Goal: Transaction & Acquisition: Download file/media

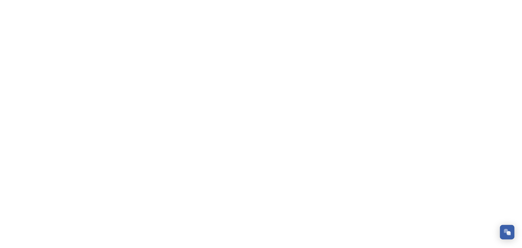
scroll to position [55, 0]
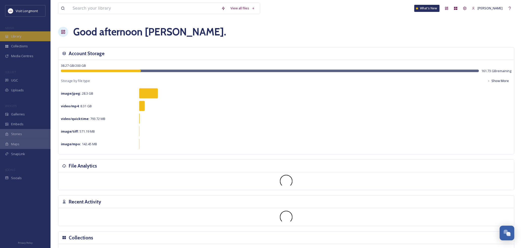
click at [20, 33] on div "Library" at bounding box center [25, 36] width 51 height 10
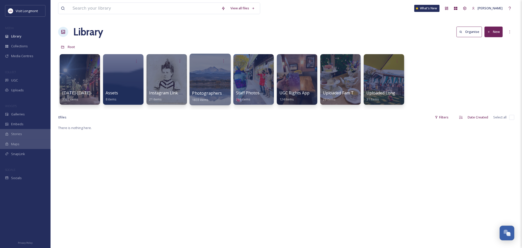
click at [214, 79] on div at bounding box center [209, 80] width 41 height 52
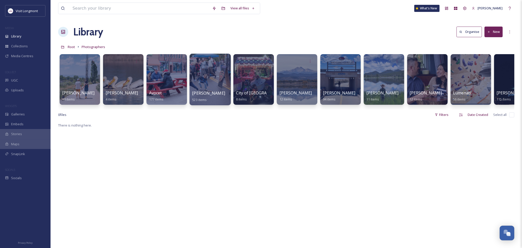
click at [206, 88] on div at bounding box center [209, 80] width 41 height 52
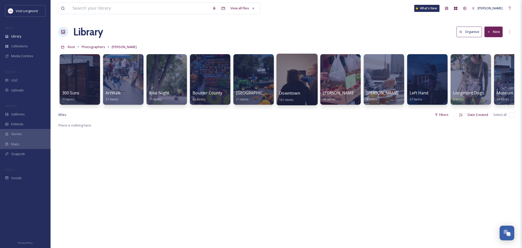
click at [307, 85] on div at bounding box center [296, 80] width 41 height 52
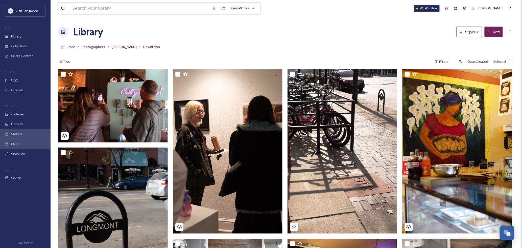
click at [91, 12] on input at bounding box center [140, 8] width 140 height 11
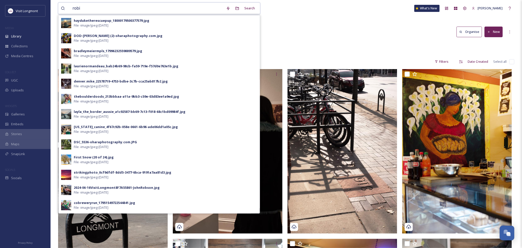
type input "[PERSON_NAME]"
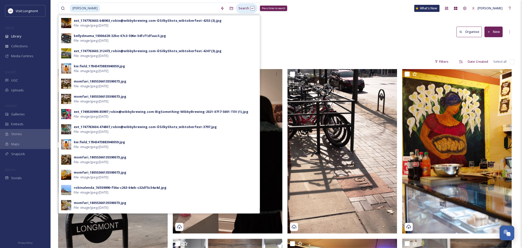
click at [239, 9] on div "Search Press Enter to search" at bounding box center [246, 8] width 21 height 10
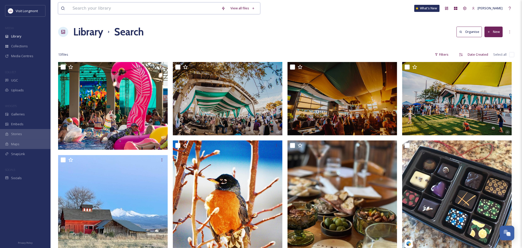
click at [83, 11] on input at bounding box center [144, 8] width 149 height 11
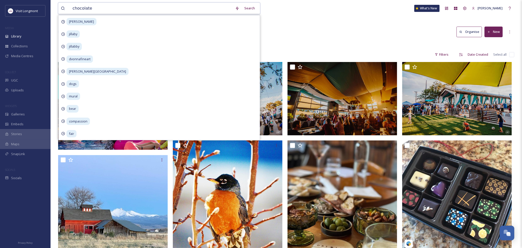
type input "chocolates"
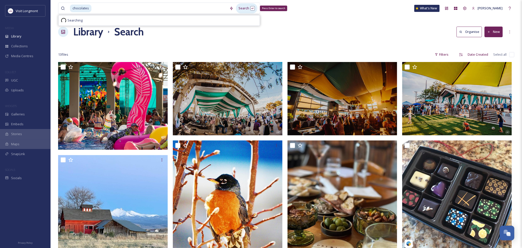
click at [239, 8] on div "Search Press Enter to search" at bounding box center [246, 8] width 21 height 10
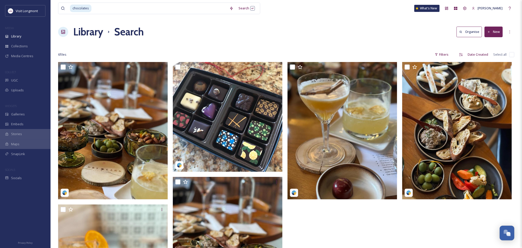
click at [337, 211] on div at bounding box center [343, 202] width 112 height 281
click at [90, 10] on span "chocolates" at bounding box center [80, 8] width 21 height 7
drag, startPoint x: 94, startPoint y: 8, endPoint x: 56, endPoint y: 4, distance: 37.9
click at [56, 4] on div "chocolates Search What's New [PERSON_NAME] Library Search Organise New Your Sel…" at bounding box center [286, 174] width 471 height 349
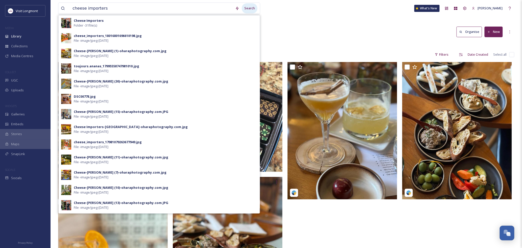
click at [249, 8] on div "Search" at bounding box center [250, 8] width 16 height 10
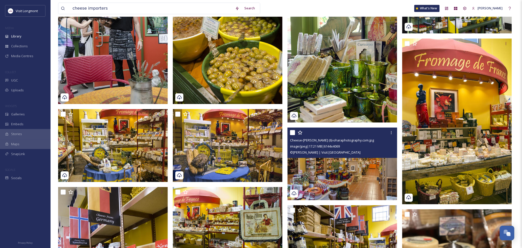
scroll to position [645, 0]
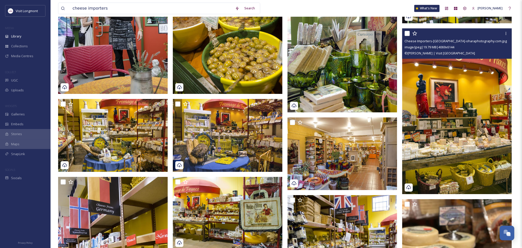
click at [451, 131] on img at bounding box center [457, 111] width 110 height 166
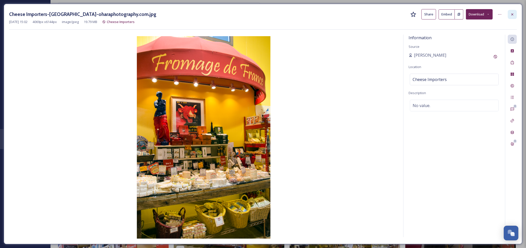
click at [512, 16] on icon at bounding box center [512, 14] width 4 height 4
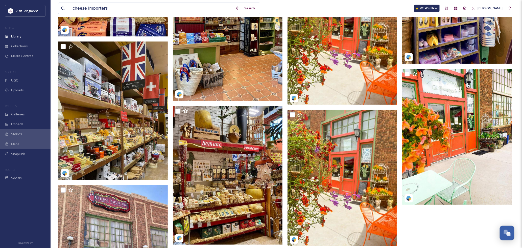
scroll to position [1731, 0]
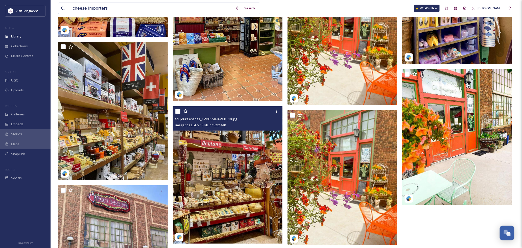
click at [228, 155] on img at bounding box center [228, 174] width 110 height 137
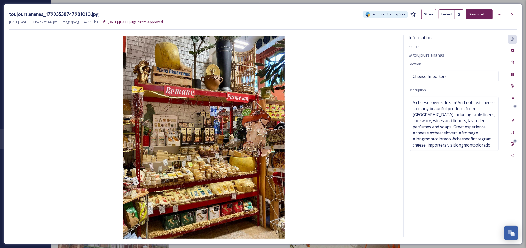
click at [509, 11] on div at bounding box center [512, 14] width 9 height 9
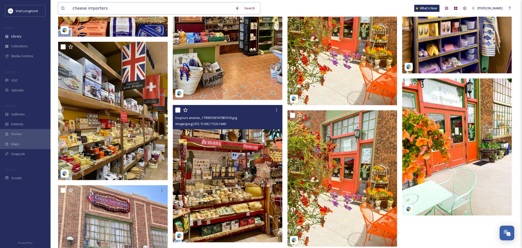
click at [94, 9] on input "cheese importers" at bounding box center [151, 8] width 163 height 11
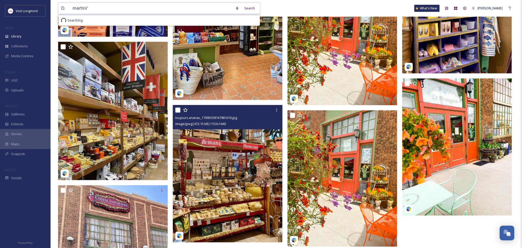
type input "martini's"
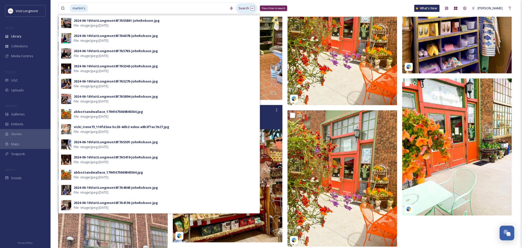
click at [244, 9] on div "Search Press Enter to search" at bounding box center [246, 8] width 21 height 10
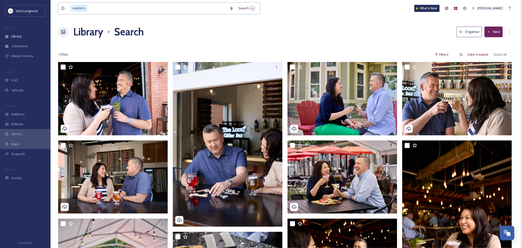
drag, startPoint x: 93, startPoint y: 9, endPoint x: 67, endPoint y: 8, distance: 26.8
click at [67, 8] on div "martini's" at bounding box center [144, 8] width 166 height 11
type input "m"
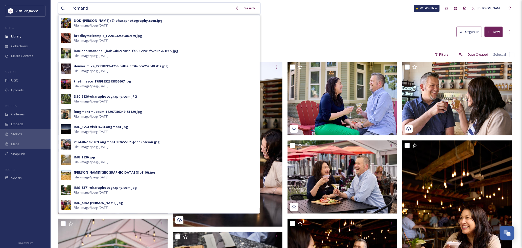
type input "romantic"
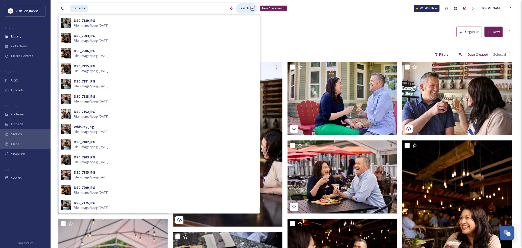
click at [240, 11] on div "Search Press Enter to search" at bounding box center [246, 8] width 21 height 10
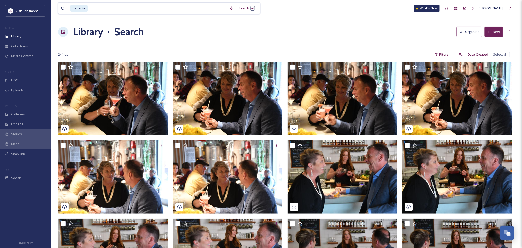
click at [95, 10] on input at bounding box center [158, 8] width 138 height 11
type input "r"
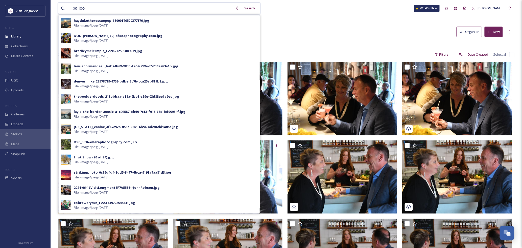
type input "balloon"
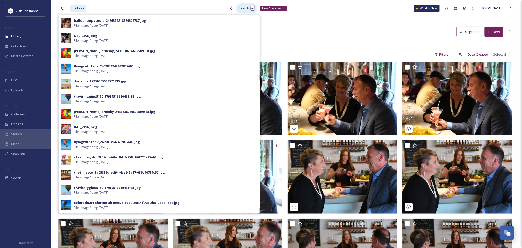
click at [236, 6] on div "Search Press Enter to search" at bounding box center [246, 8] width 21 height 10
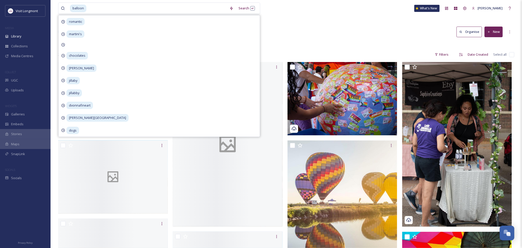
click at [340, 34] on div "Library Search Organise New" at bounding box center [286, 31] width 456 height 15
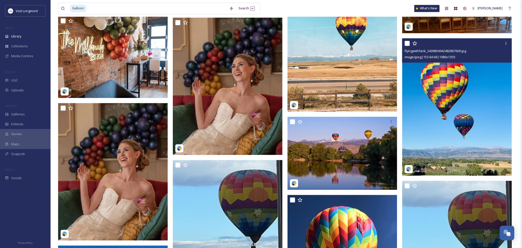
scroll to position [393, 0]
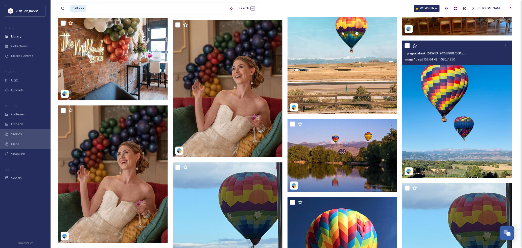
click at [435, 118] on img at bounding box center [457, 108] width 110 height 137
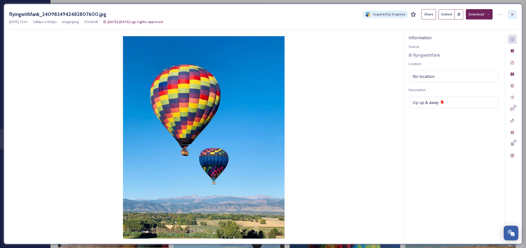
click at [514, 13] on icon at bounding box center [512, 14] width 4 height 4
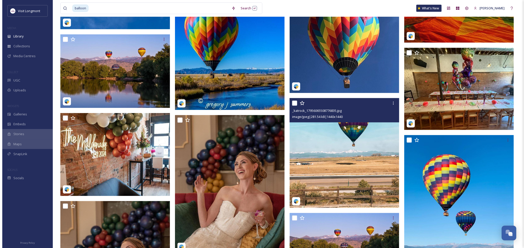
scroll to position [381, 0]
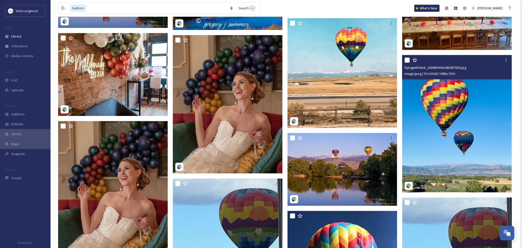
click at [440, 130] on img at bounding box center [457, 123] width 110 height 137
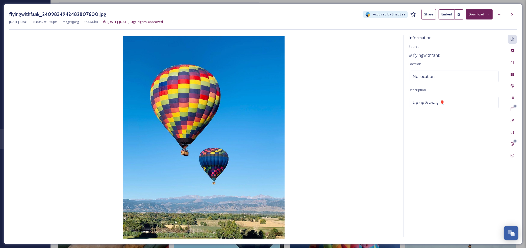
click at [472, 10] on button "Download" at bounding box center [479, 14] width 27 height 10
click at [458, 26] on span "Download Original (1080 x 1350)" at bounding box center [466, 25] width 48 height 5
